Goal: Transaction & Acquisition: Purchase product/service

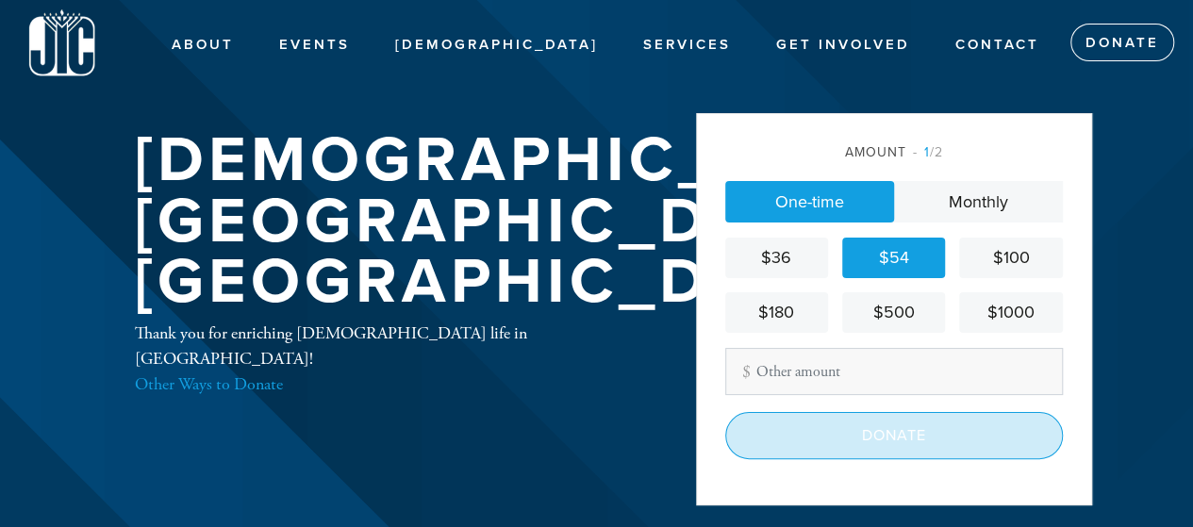
click at [900, 438] on input "Donate" at bounding box center [894, 435] width 338 height 47
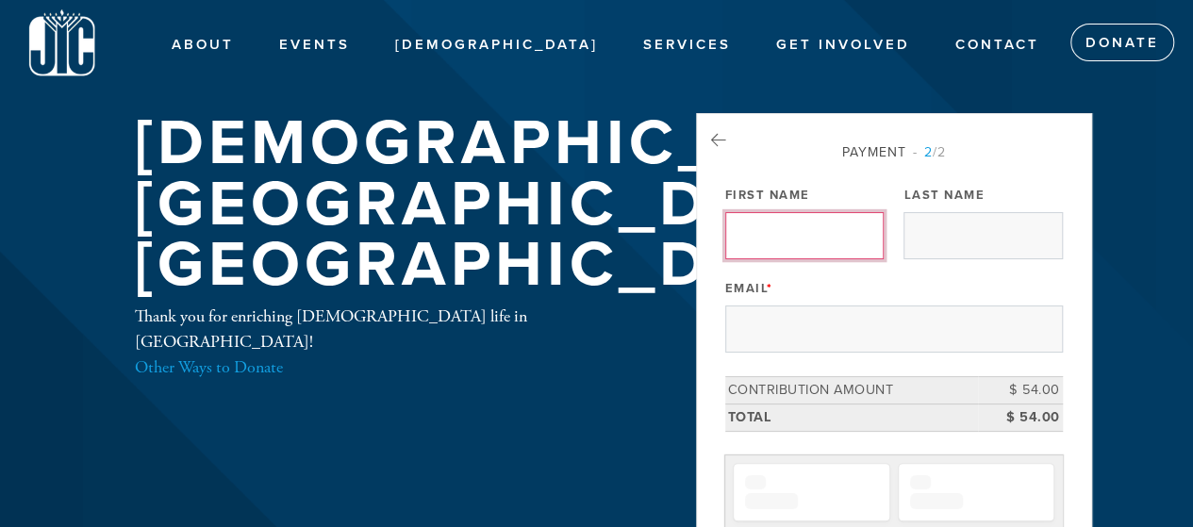
click at [753, 236] on input "First Name" at bounding box center [804, 235] width 158 height 47
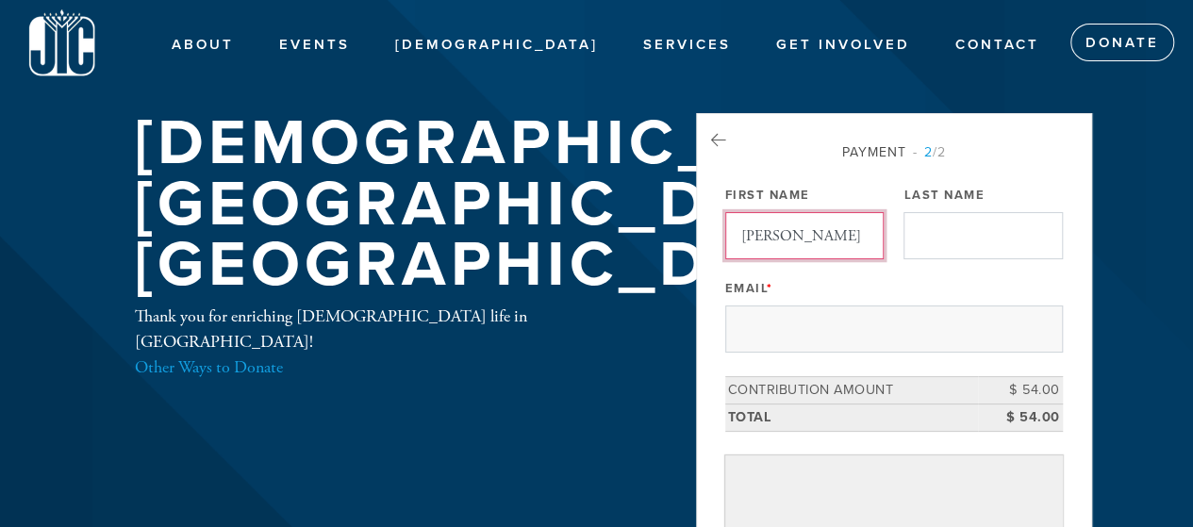
type input "[PERSON_NAME]"
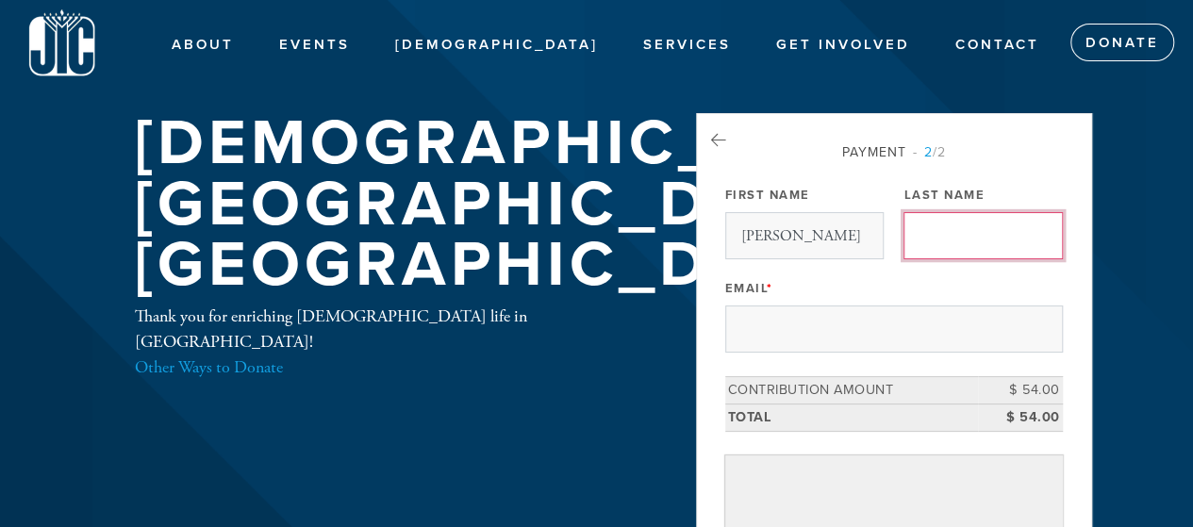
click at [953, 237] on input "Last Name" at bounding box center [982, 235] width 158 height 47
type input "Shahar"
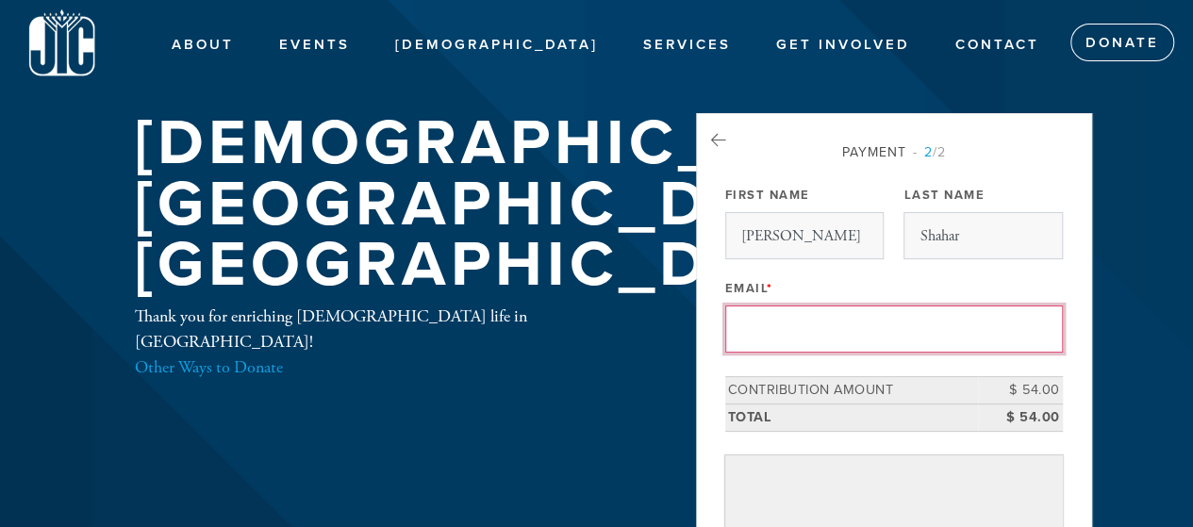
click at [825, 322] on input "Email *" at bounding box center [894, 329] width 338 height 47
type input "s"
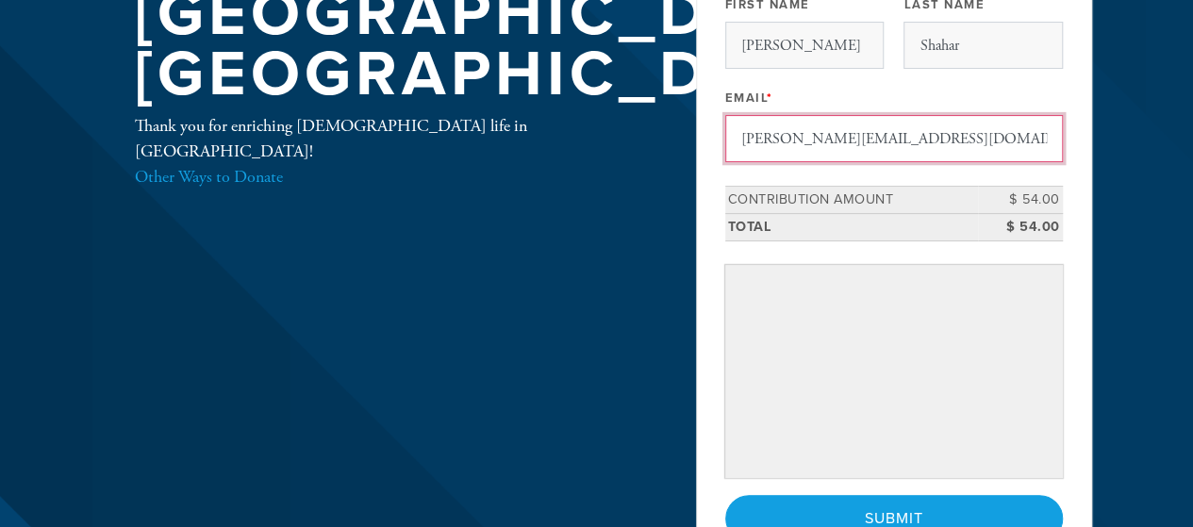
scroll to position [200, 0]
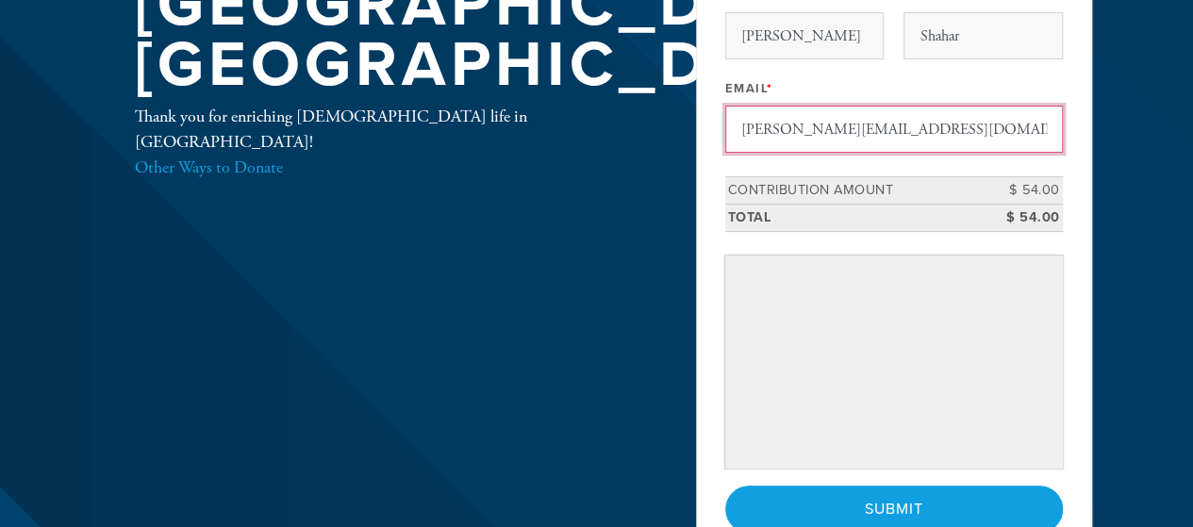
type input "[PERSON_NAME][EMAIL_ADDRESS][DOMAIN_NAME]"
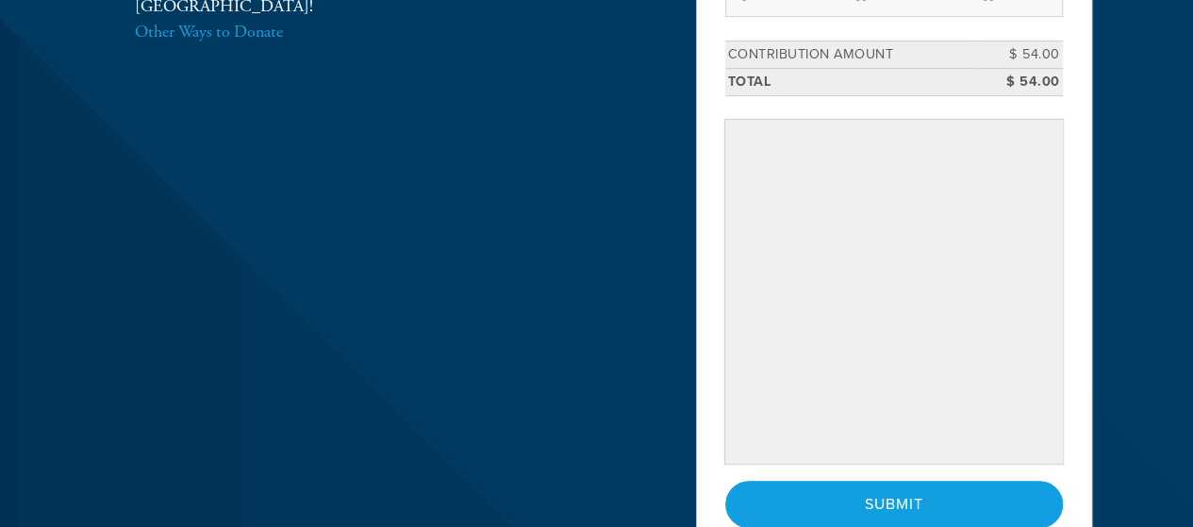
scroll to position [345, 0]
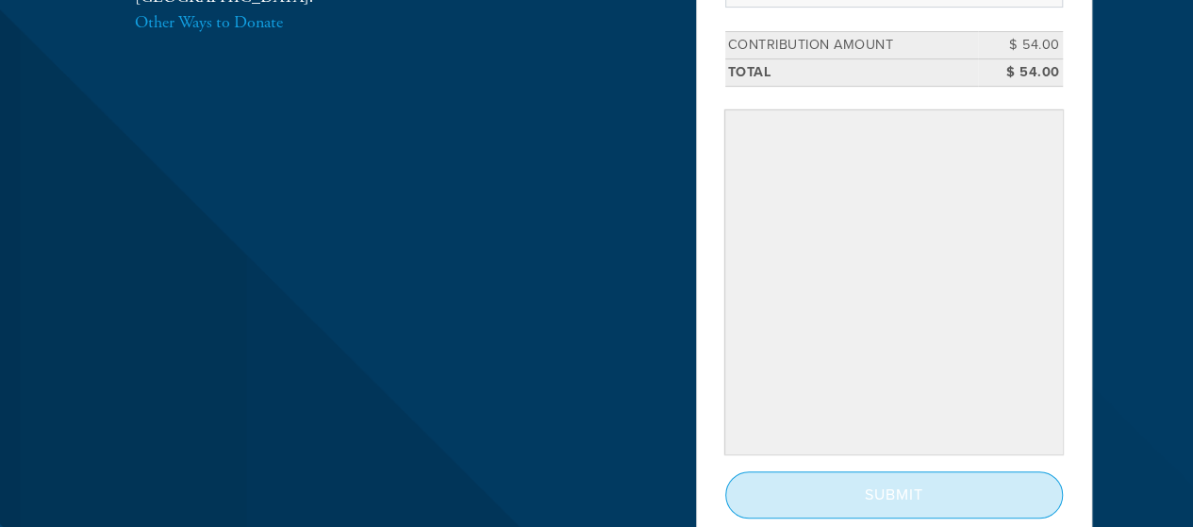
click at [869, 489] on input "Submit" at bounding box center [894, 495] width 338 height 47
